Goal: Task Accomplishment & Management: Manage account settings

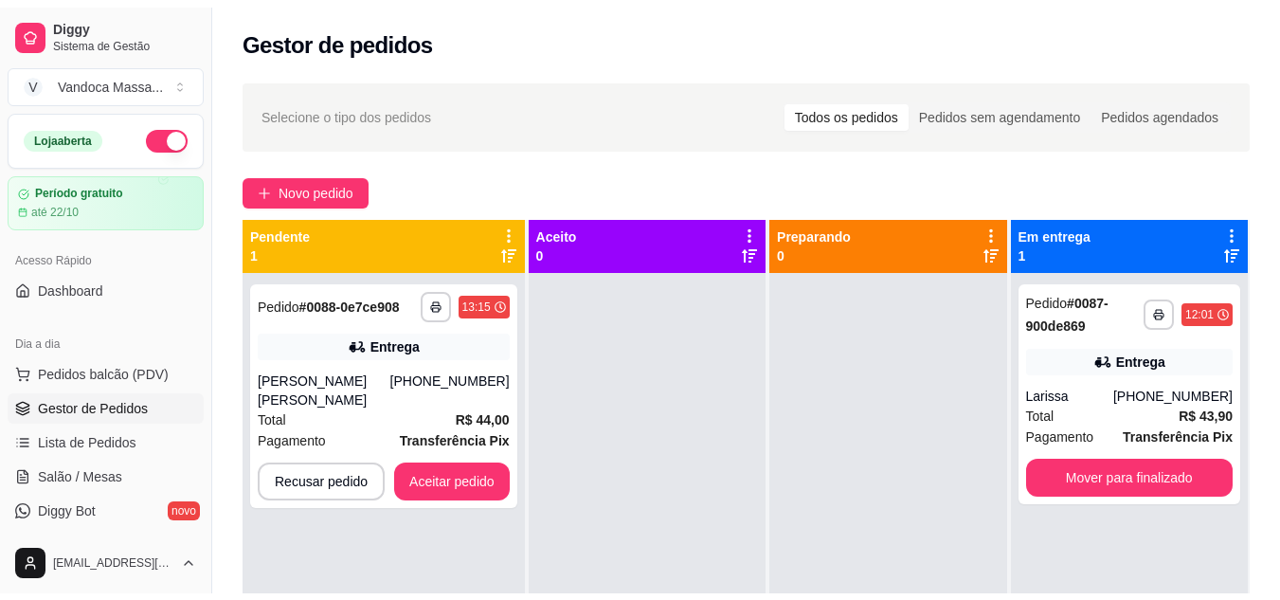
scroll to position [95, 0]
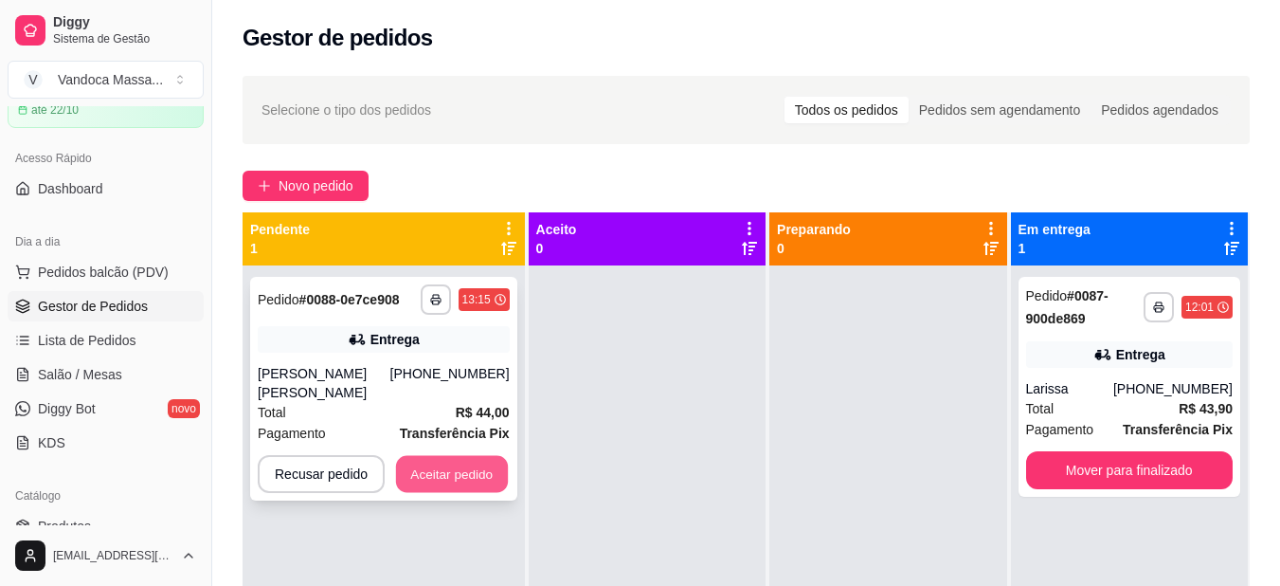
click at [469, 456] on button "Aceitar pedido" at bounding box center [452, 474] width 112 height 37
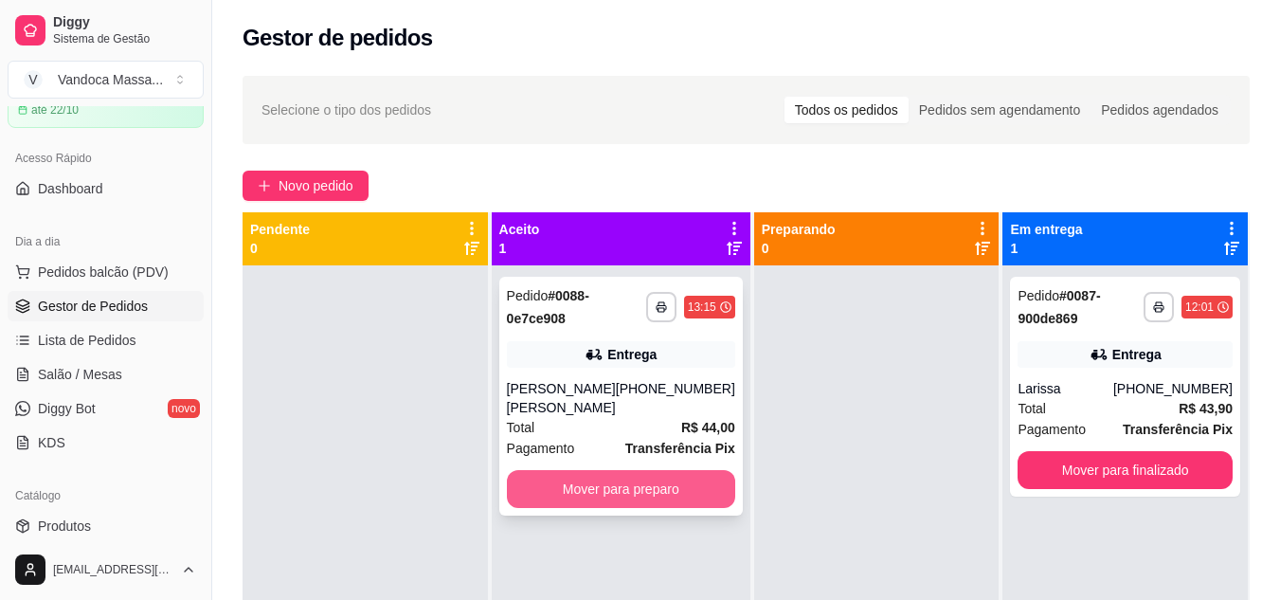
click at [667, 470] on button "Mover para preparo" at bounding box center [621, 489] width 228 height 38
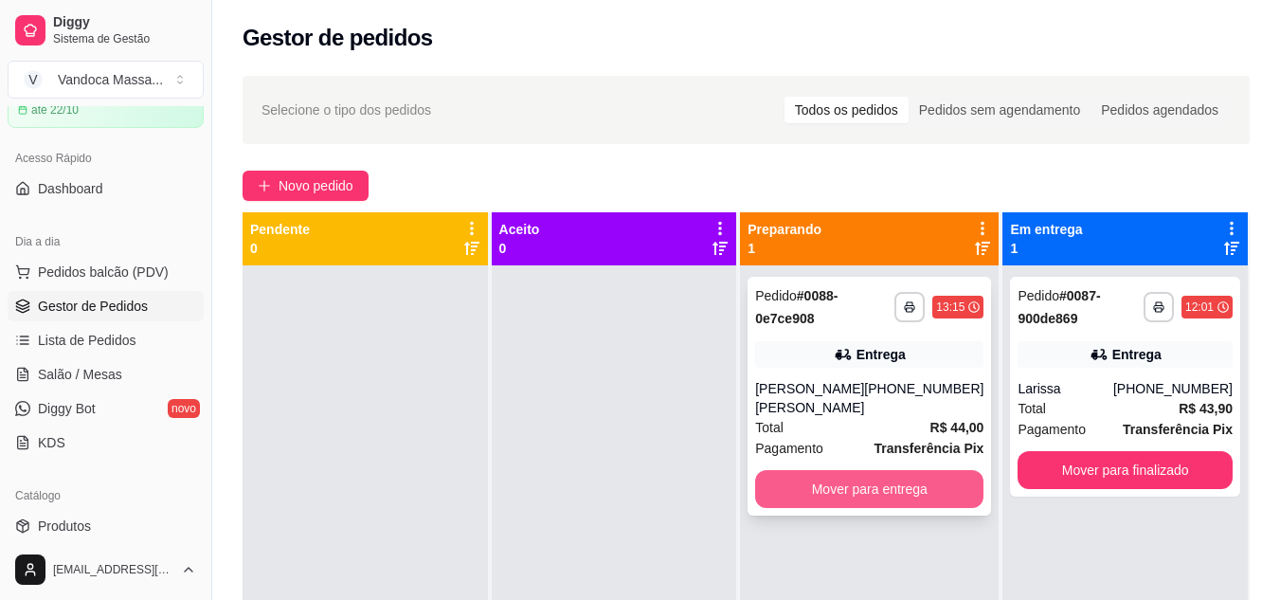
click at [869, 476] on button "Mover para entrega" at bounding box center [869, 489] width 228 height 38
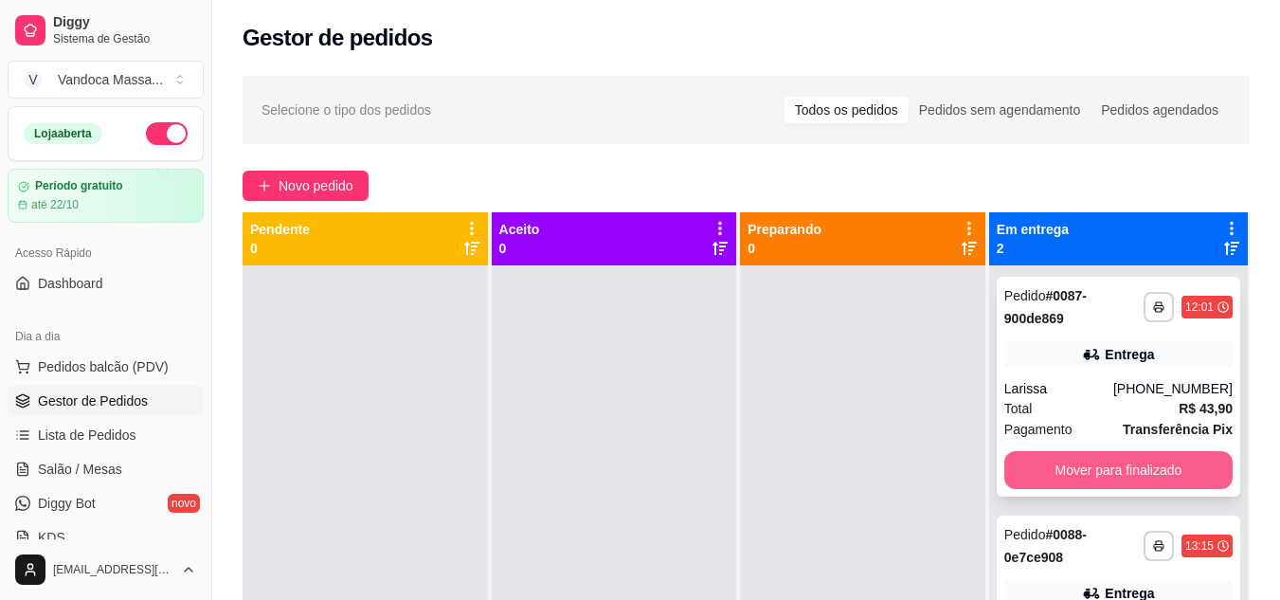
click at [1116, 476] on button "Mover para finalizado" at bounding box center [1118, 470] width 228 height 38
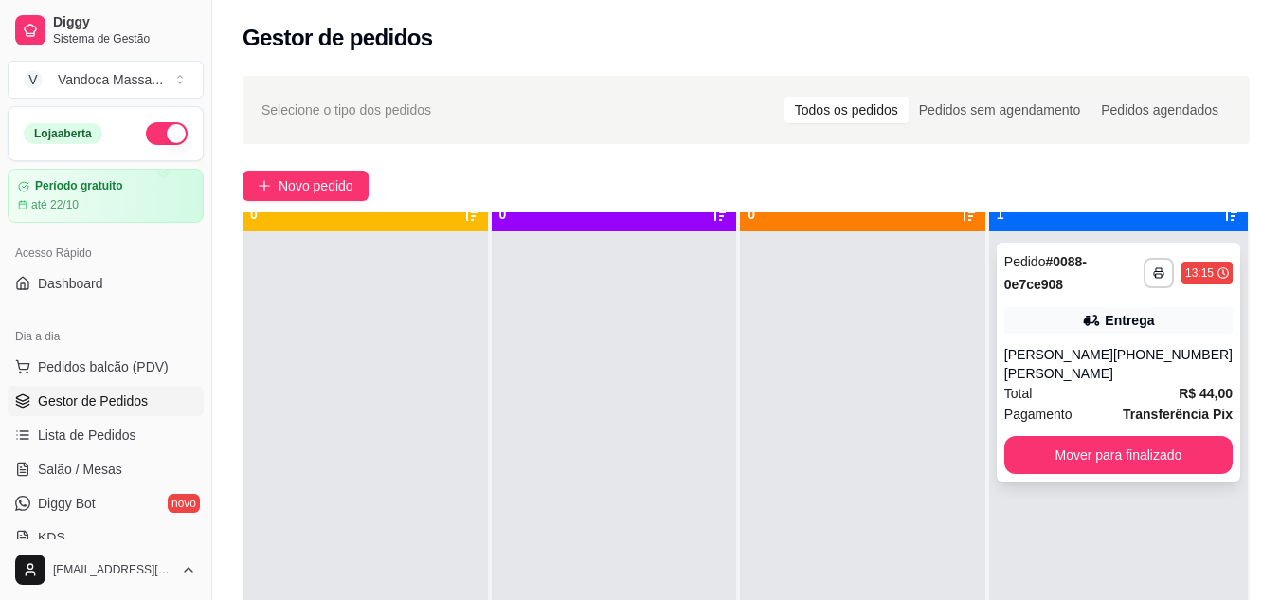
scroll to position [53, 0]
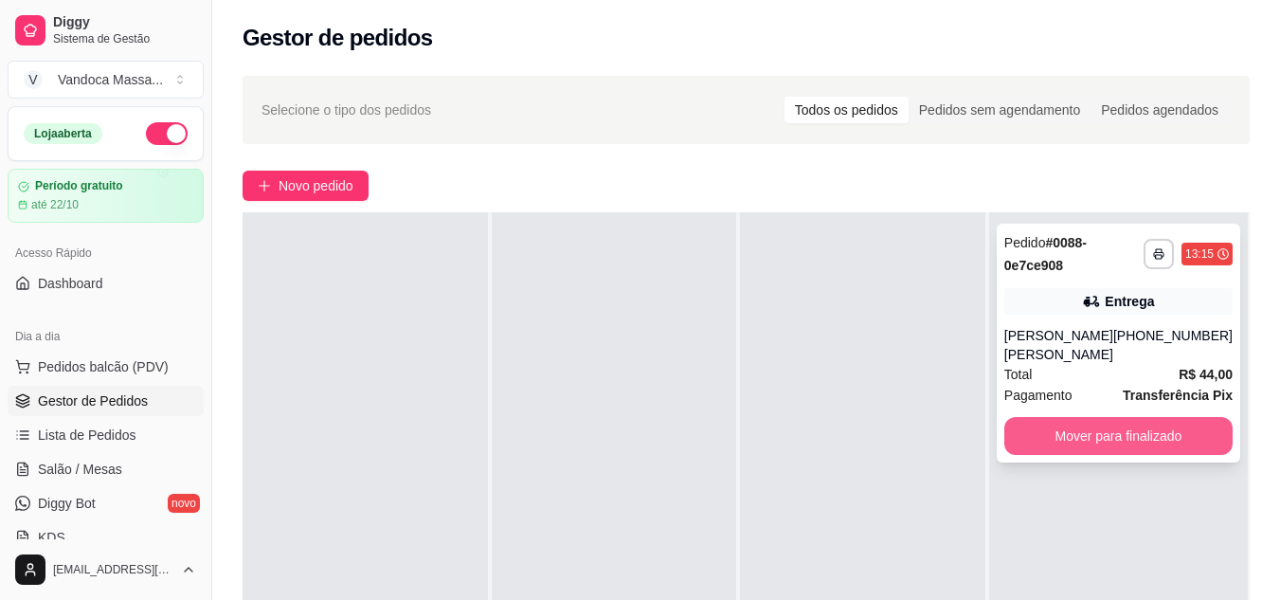
click at [1109, 417] on button "Mover para finalizado" at bounding box center [1118, 436] width 228 height 38
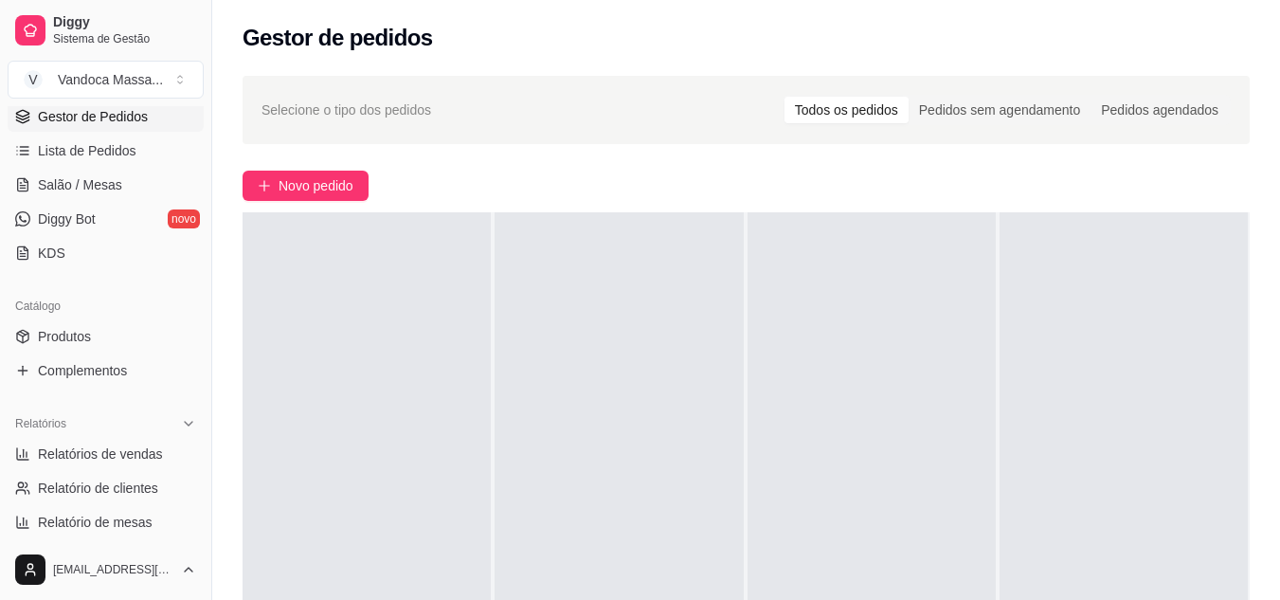
scroll to position [379, 0]
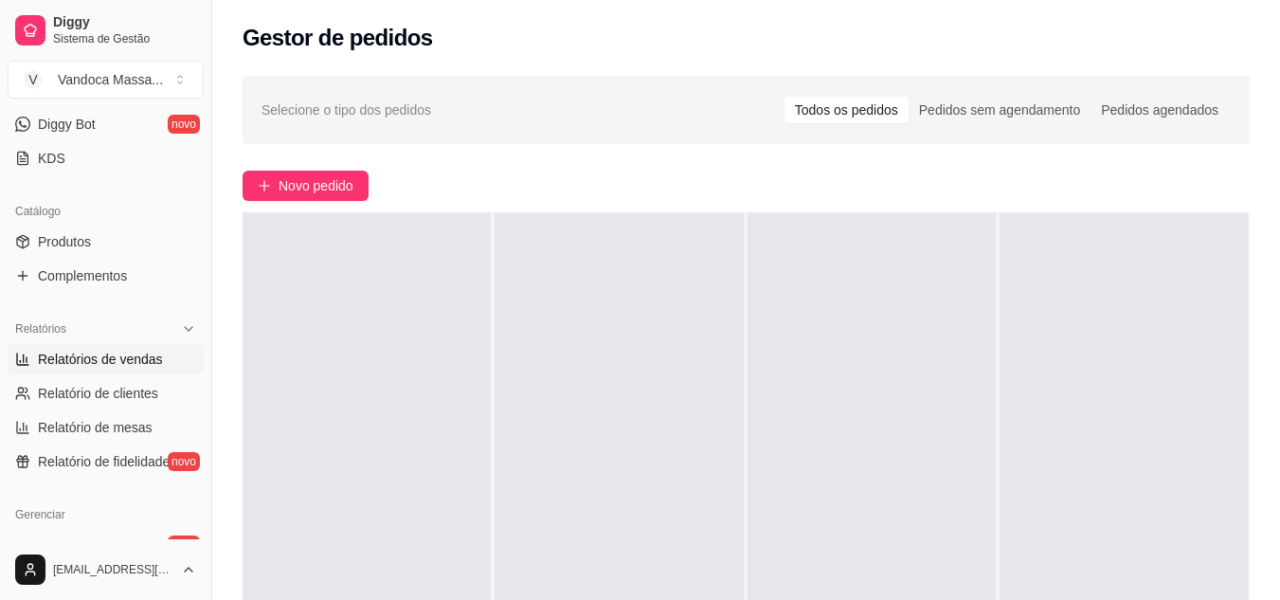
click at [106, 369] on link "Relatórios de vendas" at bounding box center [106, 359] width 196 height 30
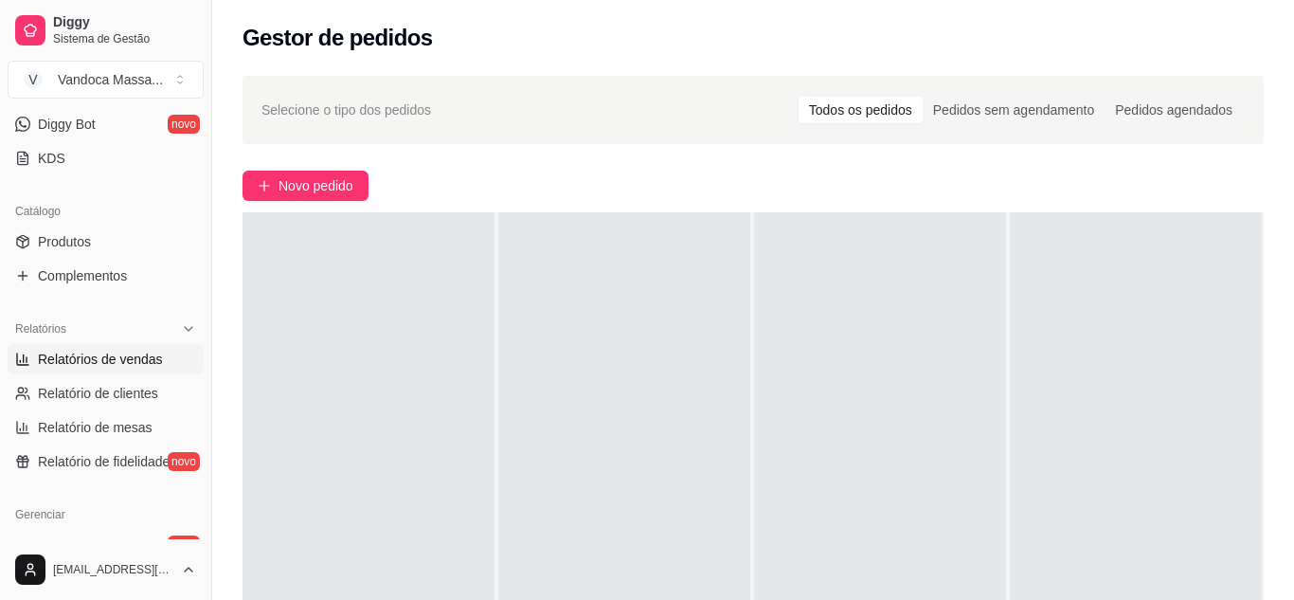
select select "ALL"
select select "0"
